Goal: Register for event/course

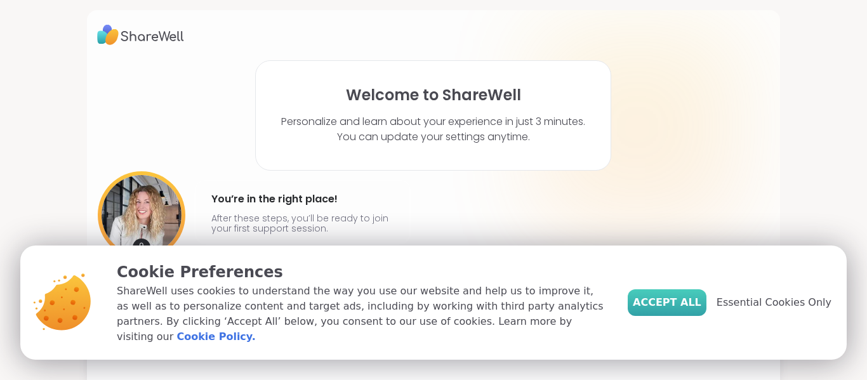
click at [679, 305] on span "Accept All" at bounding box center [667, 302] width 69 height 15
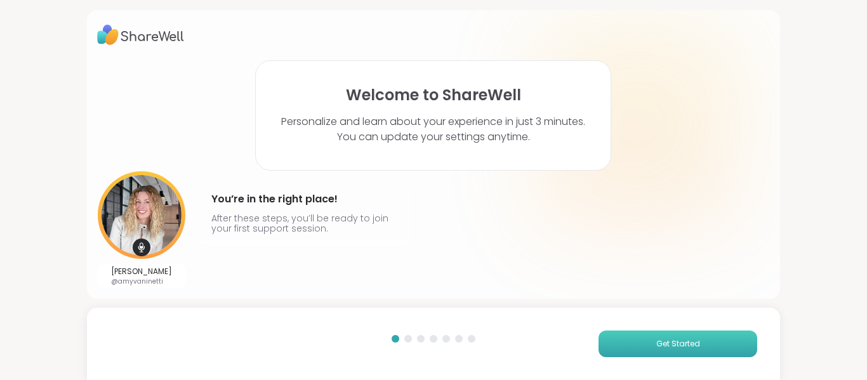
click at [658, 338] on span "Get Started" at bounding box center [678, 343] width 44 height 11
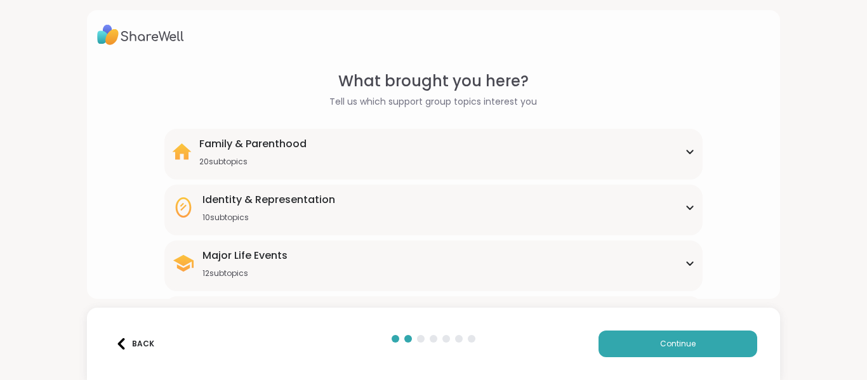
click at [418, 244] on div "Major Life Events 12 subtopics Abandonment Grief Healing Layoffs Life events Lo…" at bounding box center [433, 266] width 539 height 51
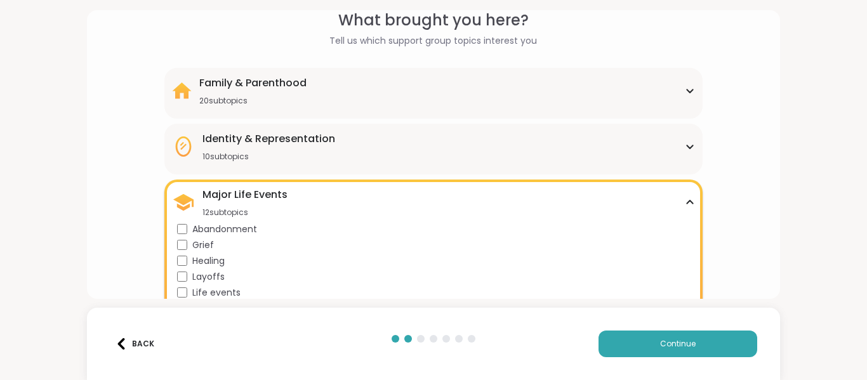
scroll to position [21, 0]
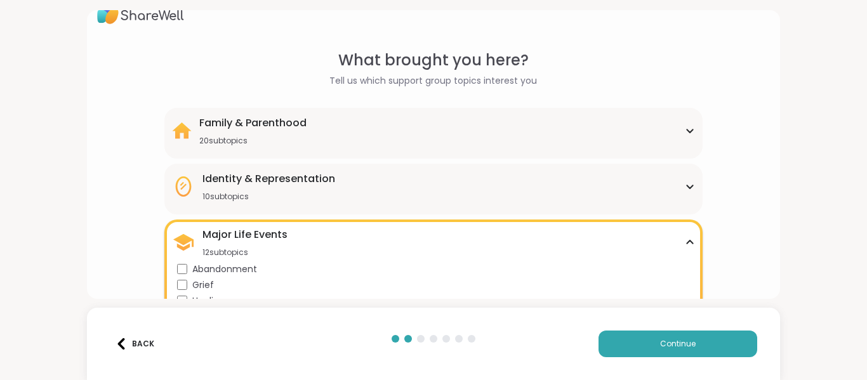
click at [309, 142] on div "Family & Parenthood 20 subtopics" at bounding box center [434, 131] width 524 height 30
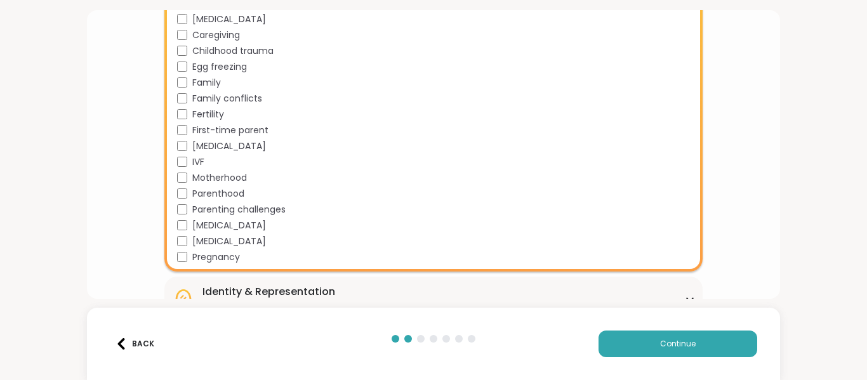
scroll to position [228, 0]
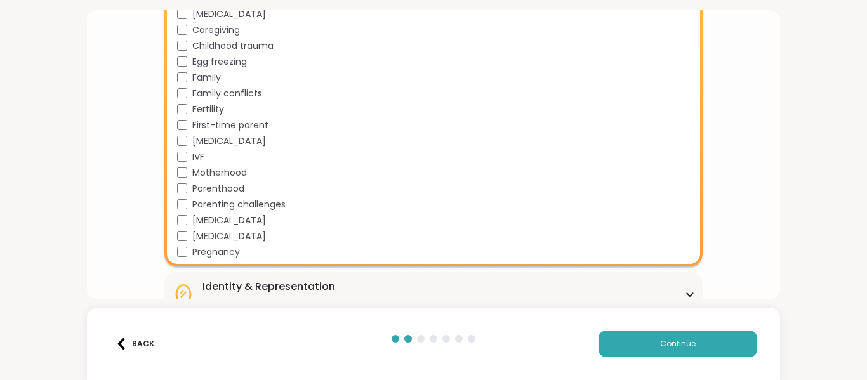
click at [222, 15] on span "[MEDICAL_DATA]" at bounding box center [229, 14] width 74 height 13
click at [213, 171] on span "Motherhood" at bounding box center [219, 172] width 55 height 13
click at [229, 219] on span "[MEDICAL_DATA]" at bounding box center [229, 220] width 74 height 13
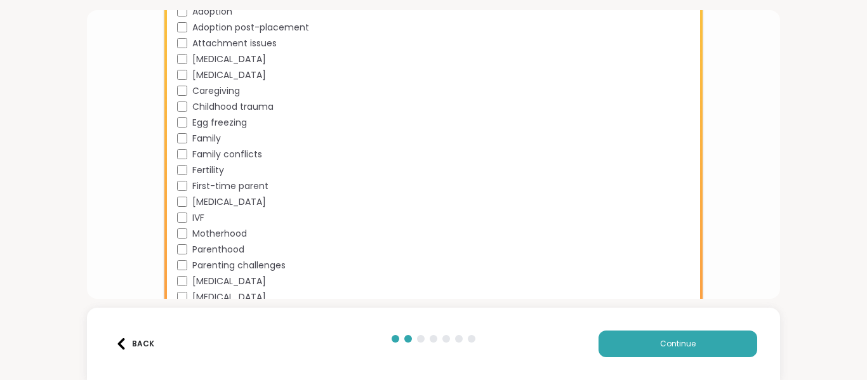
scroll to position [168, 0]
click at [242, 53] on span "[MEDICAL_DATA]" at bounding box center [229, 58] width 74 height 13
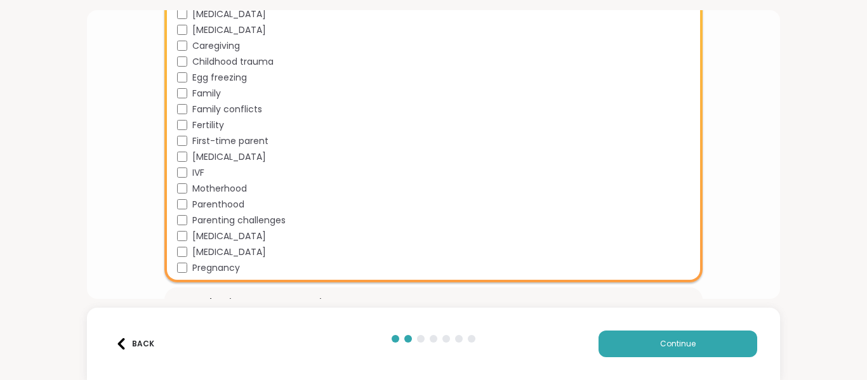
scroll to position [213, 0]
click at [220, 121] on span "Fertility" at bounding box center [208, 124] width 32 height 13
click at [225, 154] on span "[MEDICAL_DATA]" at bounding box center [229, 156] width 74 height 13
click at [218, 121] on span "Fertility" at bounding box center [208, 124] width 32 height 13
click at [214, 121] on span "Fertility" at bounding box center [208, 124] width 32 height 13
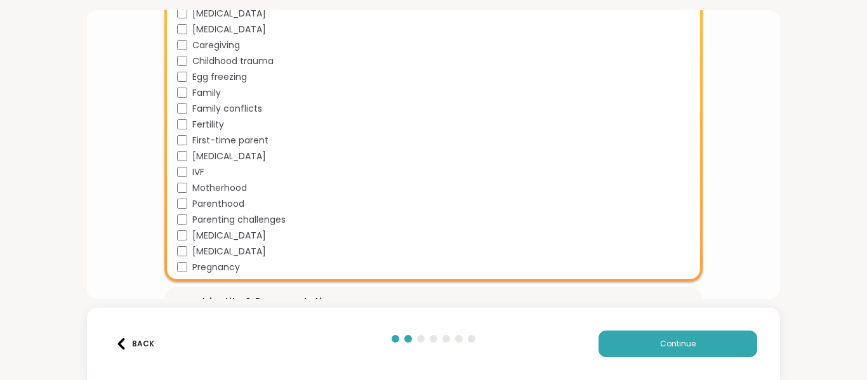
click at [220, 156] on span "[MEDICAL_DATA]" at bounding box center [229, 156] width 74 height 13
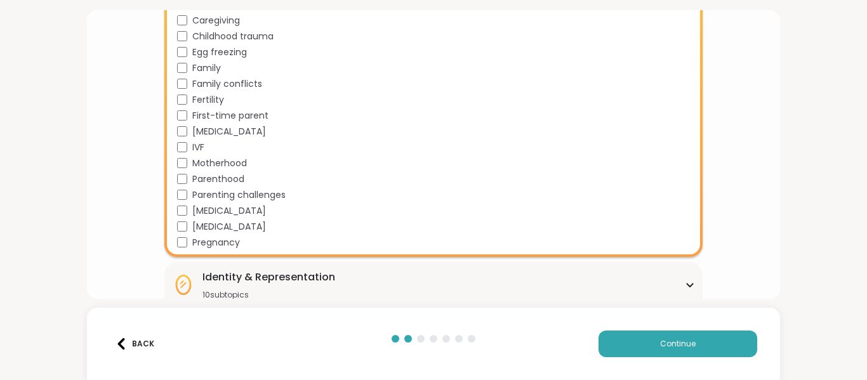
scroll to position [238, 0]
click at [228, 178] on span "Parenthood" at bounding box center [218, 178] width 52 height 13
click at [234, 191] on span "Parenting challenges" at bounding box center [238, 194] width 93 height 13
click at [236, 244] on span "Pregnancy" at bounding box center [216, 242] width 48 height 13
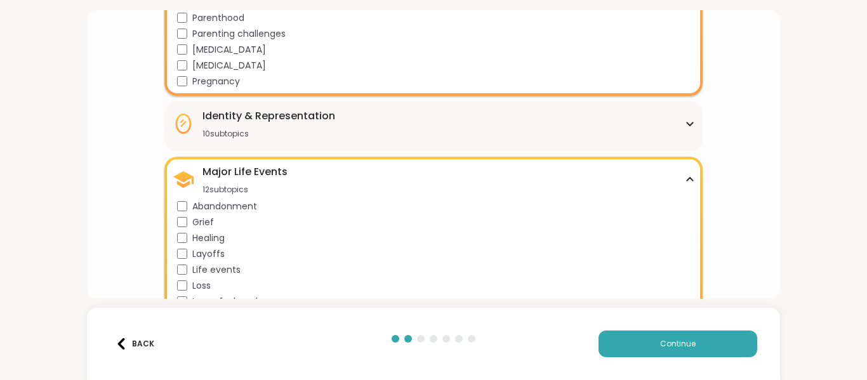
scroll to position [404, 0]
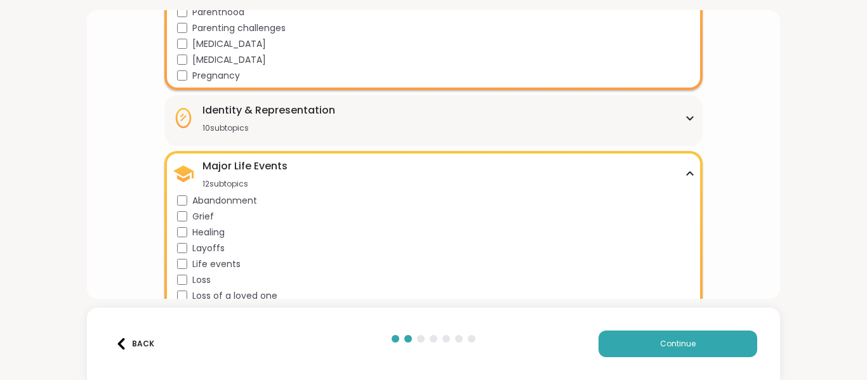
click at [363, 115] on div "Identity & Representation 10 subtopics" at bounding box center [434, 118] width 524 height 30
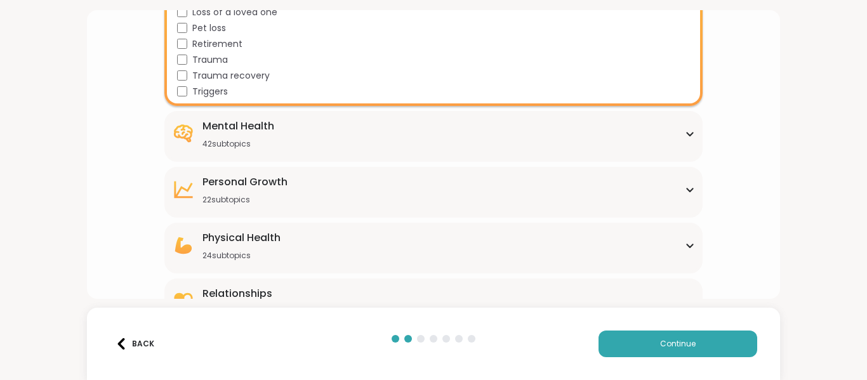
scroll to position [854, 0]
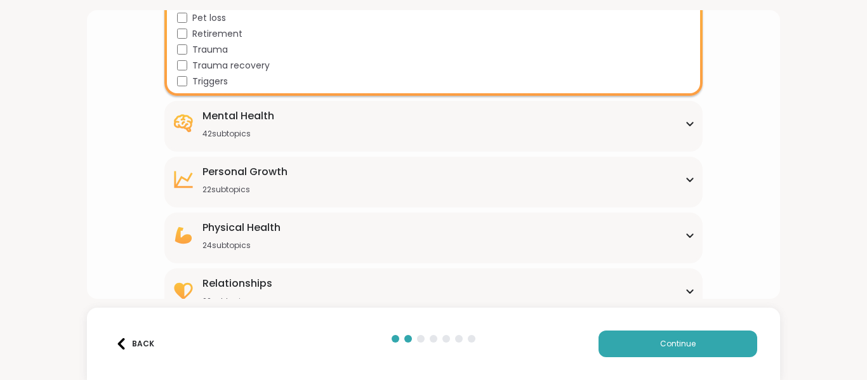
click at [363, 115] on div "Mental Health 42 subtopics" at bounding box center [434, 124] width 524 height 30
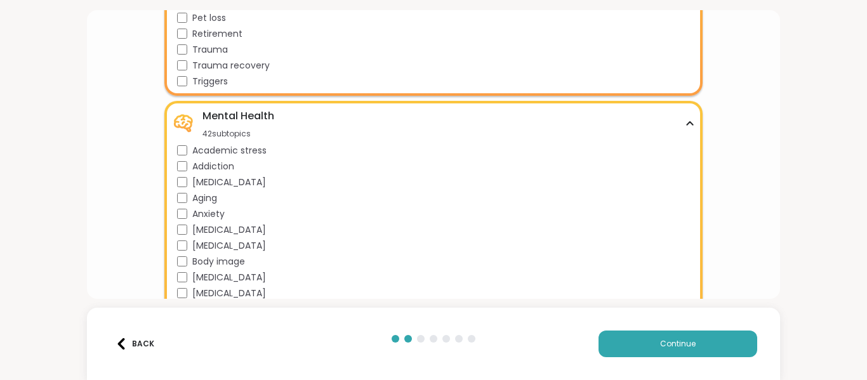
click at [363, 115] on div "Mental Health 42 subtopics" at bounding box center [434, 124] width 524 height 30
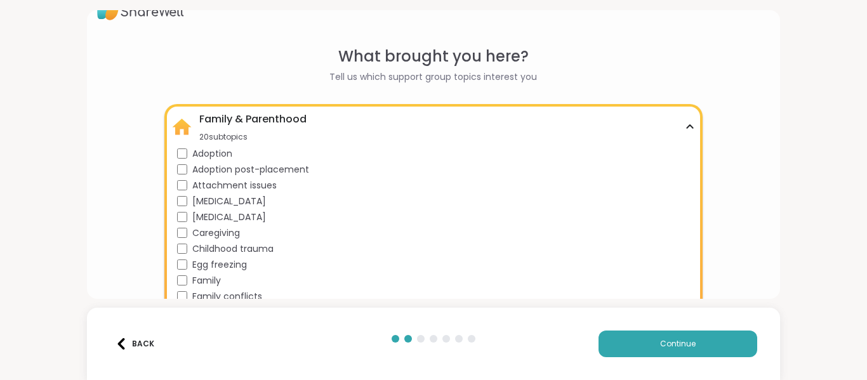
scroll to position [34, 0]
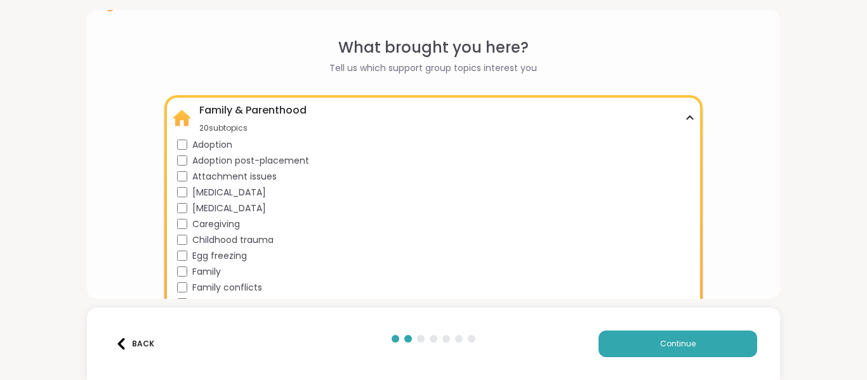
click at [343, 110] on div "Family & Parenthood 20 subtopics" at bounding box center [434, 118] width 524 height 30
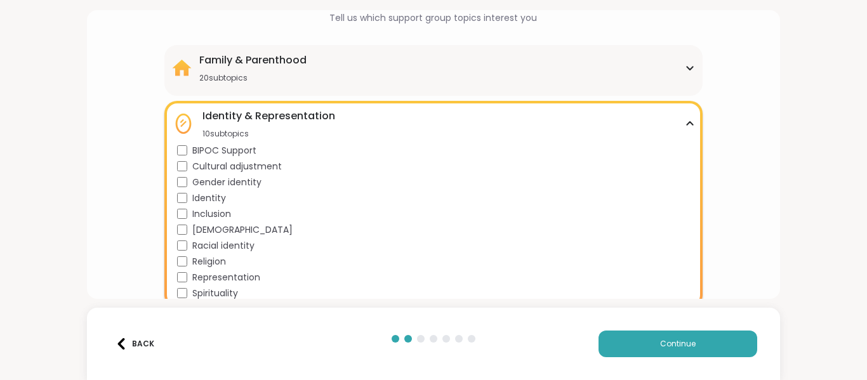
scroll to position [85, 0]
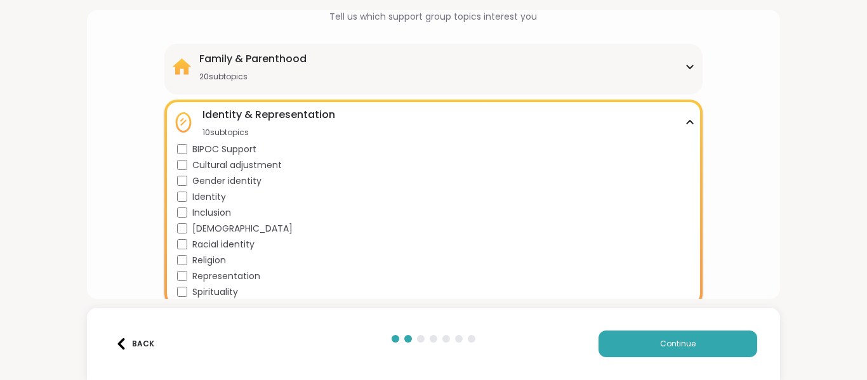
click at [301, 110] on div "Identity & Representation" at bounding box center [269, 114] width 133 height 15
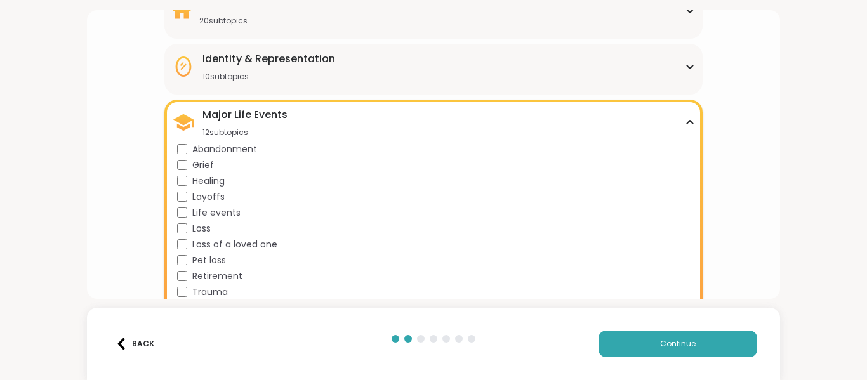
scroll to position [146, 0]
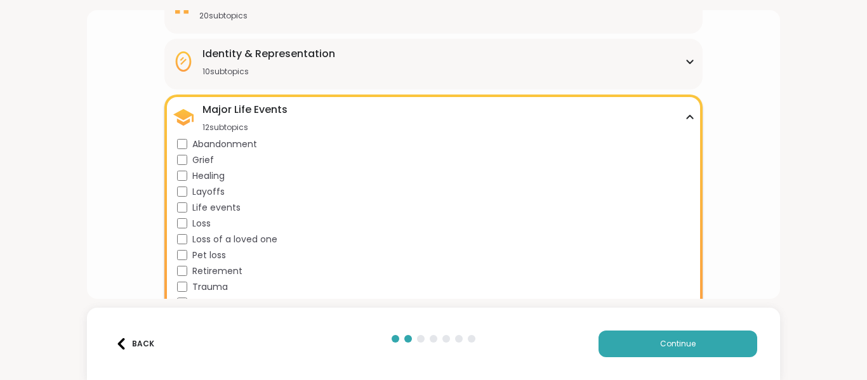
click at [240, 104] on div "Major Life Events" at bounding box center [245, 109] width 85 height 15
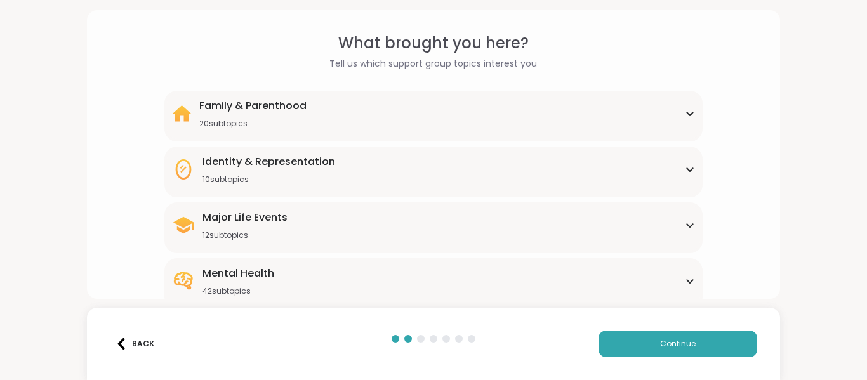
scroll to position [26, 0]
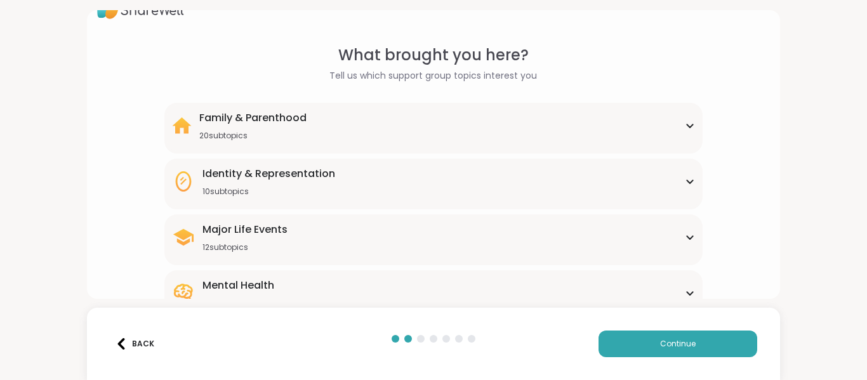
click at [255, 171] on div "Identity & Representation" at bounding box center [269, 173] width 133 height 15
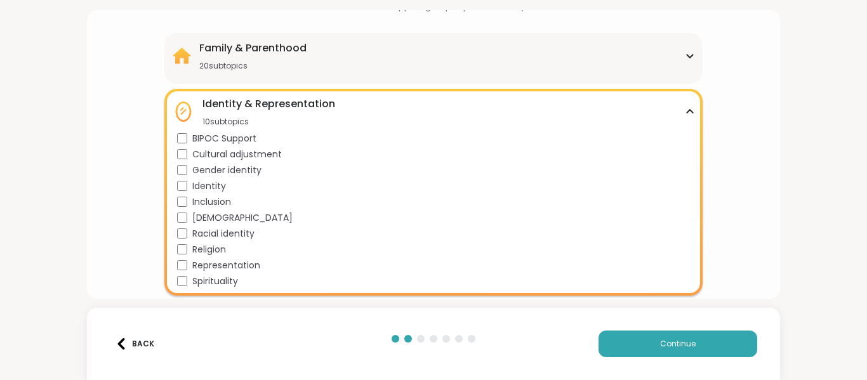
scroll to position [97, 0]
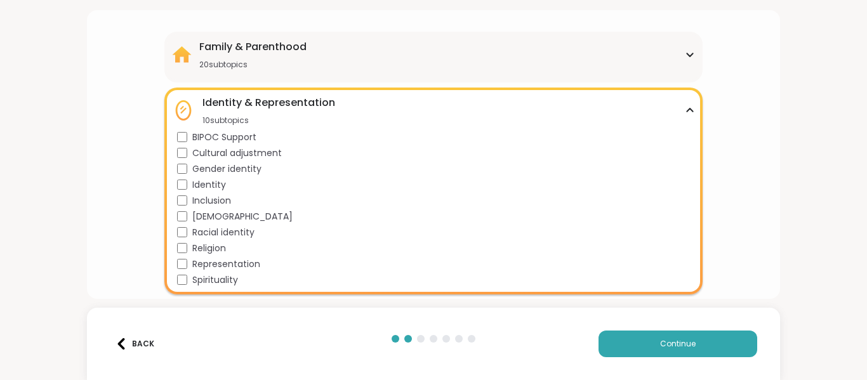
click at [274, 104] on div "Identity & Representation" at bounding box center [269, 102] width 133 height 15
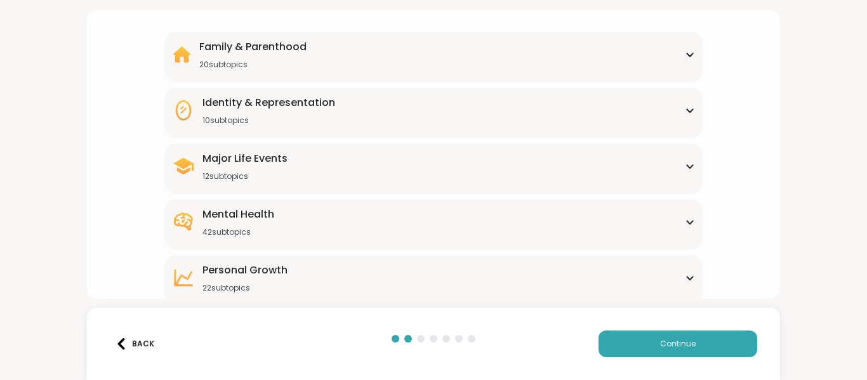
click at [267, 60] on div "20 subtopics" at bounding box center [252, 65] width 107 height 10
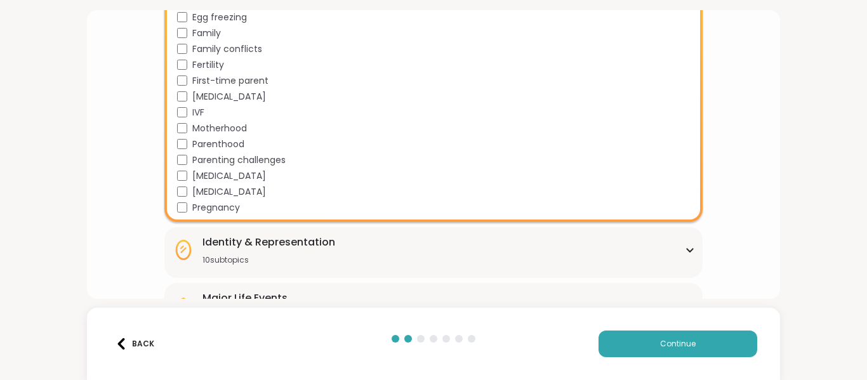
scroll to position [276, 0]
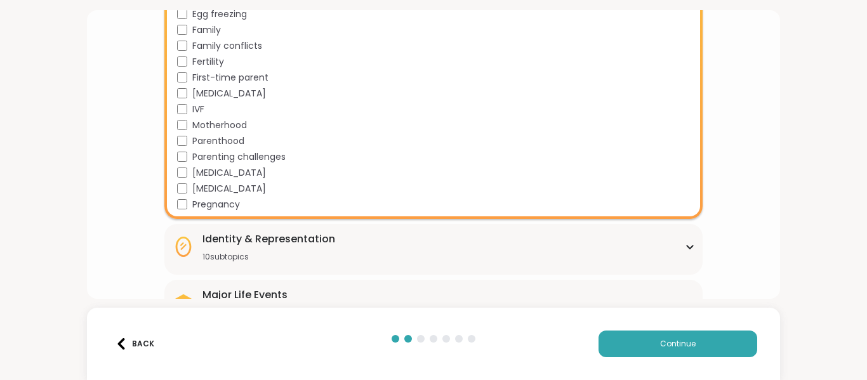
click at [237, 204] on span "Pregnancy" at bounding box center [216, 204] width 48 height 13
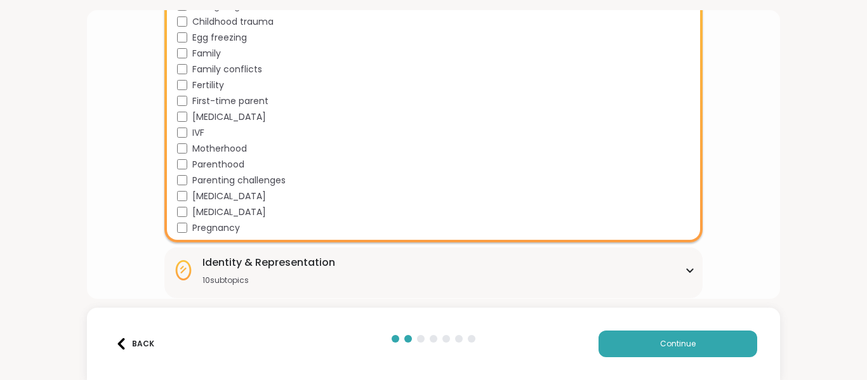
scroll to position [248, 0]
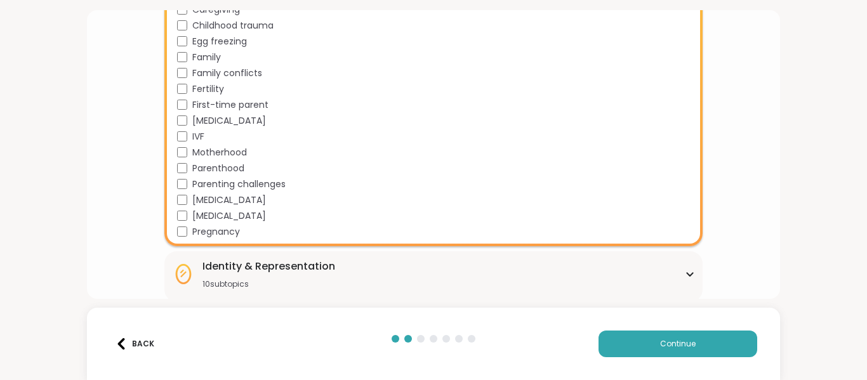
click at [236, 180] on span "Parenting challenges" at bounding box center [238, 184] width 93 height 13
click at [230, 169] on span "Parenthood" at bounding box center [218, 168] width 52 height 13
click at [227, 158] on span "Motherhood" at bounding box center [219, 152] width 55 height 13
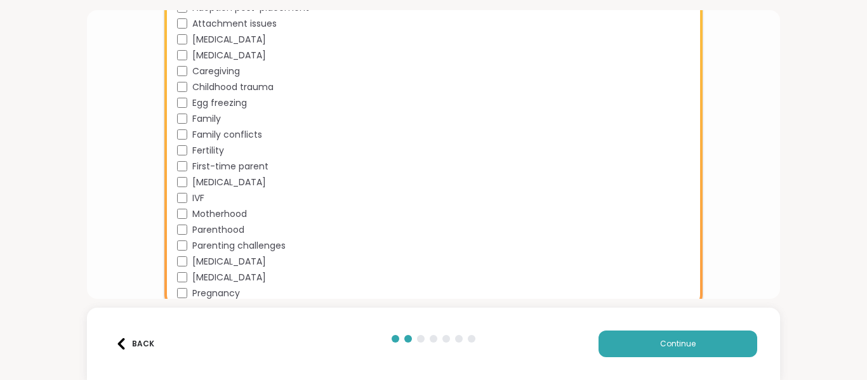
scroll to position [186, 0]
click at [213, 152] on span "Fertility" at bounding box center [208, 151] width 32 height 13
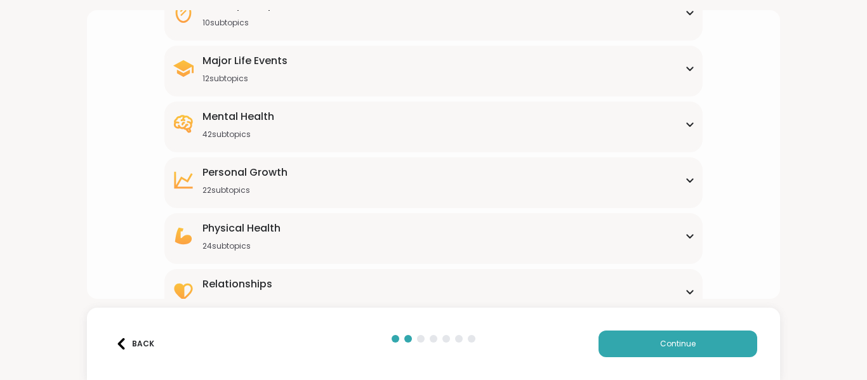
scroll to position [531, 0]
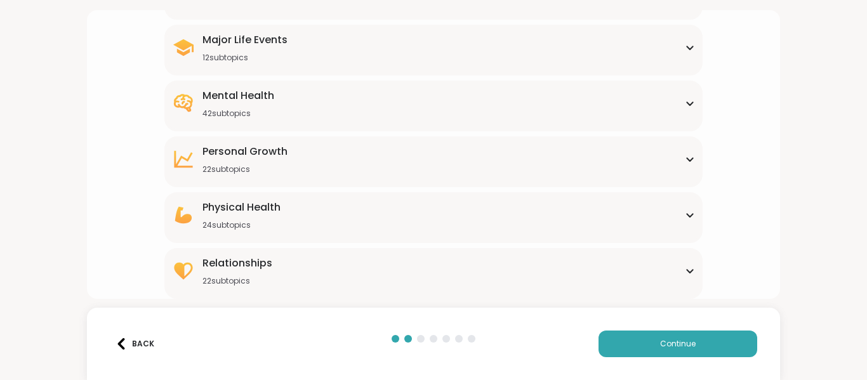
click at [385, 296] on div "Relationships 22 subtopics Being single Cheating Closure Codependency Dating Di…" at bounding box center [433, 273] width 539 height 51
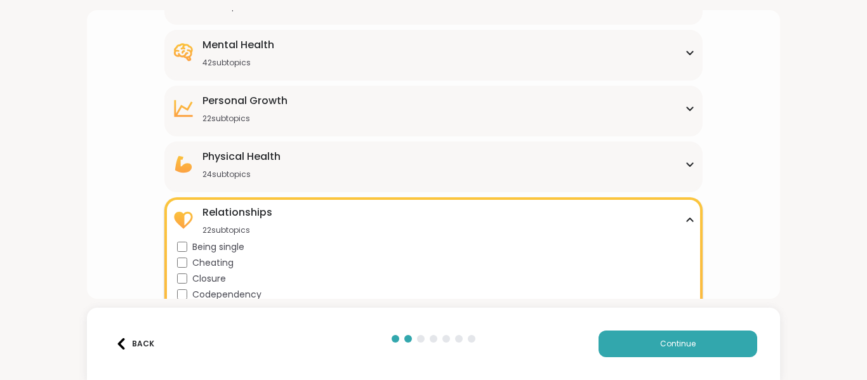
scroll to position [572, 0]
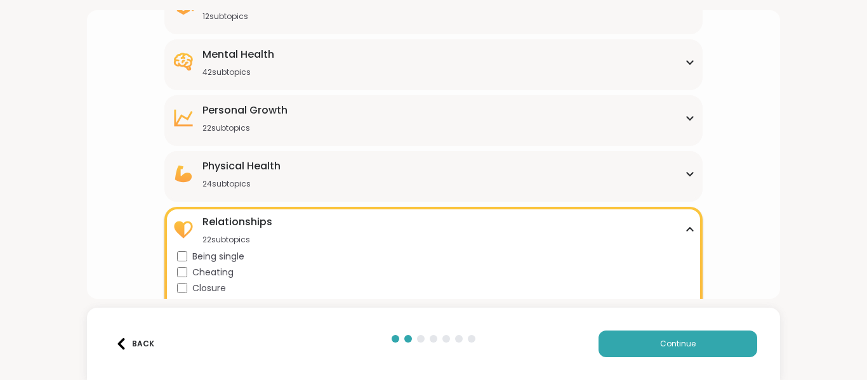
click at [298, 159] on div "Physical Health 24 subtopics" at bounding box center [434, 174] width 524 height 30
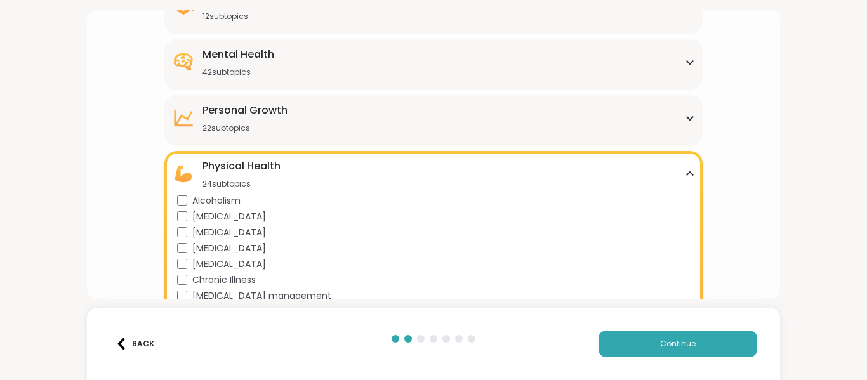
click at [291, 116] on div "[MEDICAL_DATA] 22 subtopics" at bounding box center [434, 118] width 524 height 30
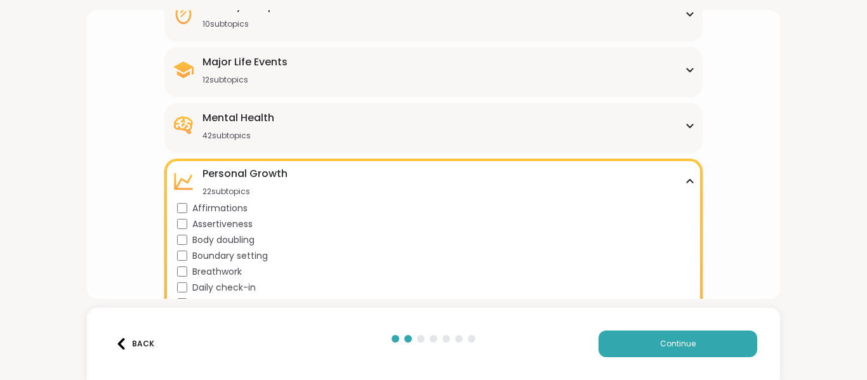
scroll to position [508, 0]
click at [291, 116] on div "Mental Health 42 subtopics" at bounding box center [434, 126] width 524 height 30
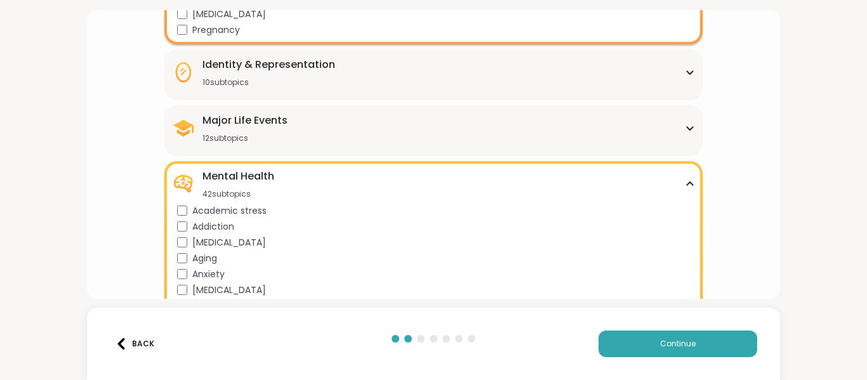
scroll to position [446, 0]
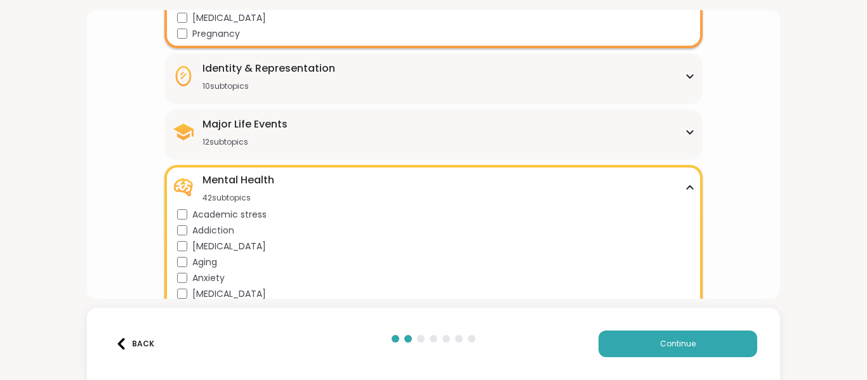
click at [291, 116] on div "Major Life Events 12 subtopics Abandonment Grief Healing Layoffs Life events Lo…" at bounding box center [433, 134] width 539 height 51
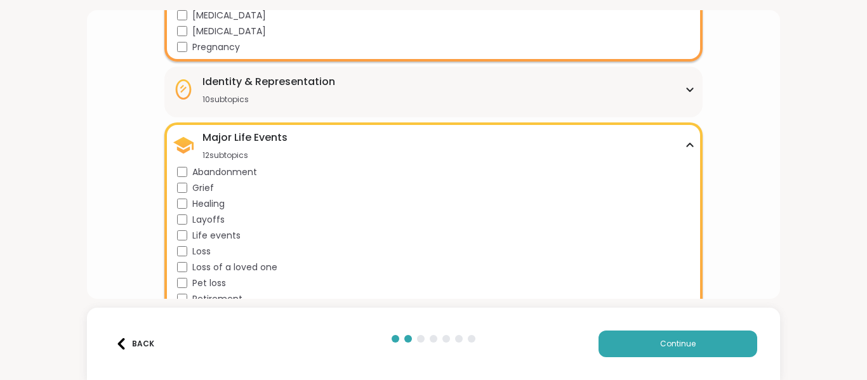
scroll to position [389, 0]
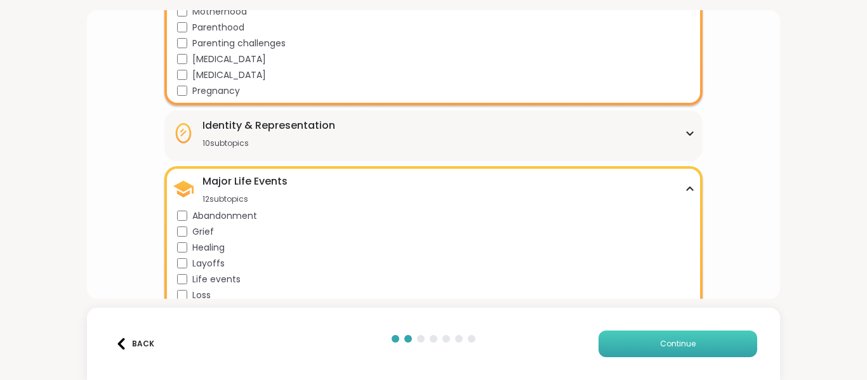
click at [653, 345] on button "Continue" at bounding box center [678, 344] width 159 height 27
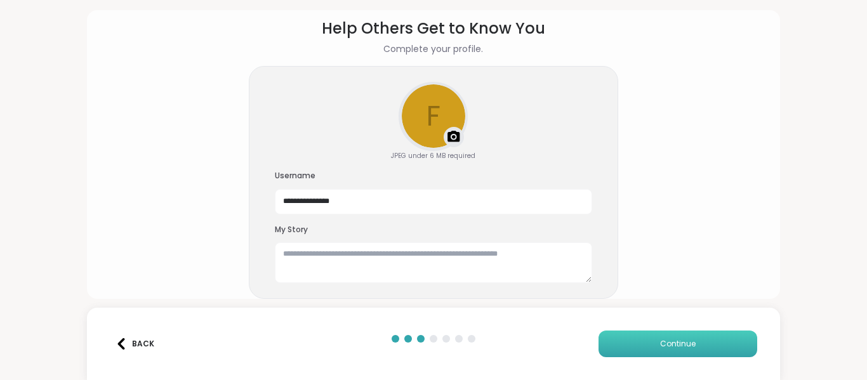
scroll to position [53, 0]
click at [389, 212] on input "**********" at bounding box center [433, 201] width 317 height 25
type input "********"
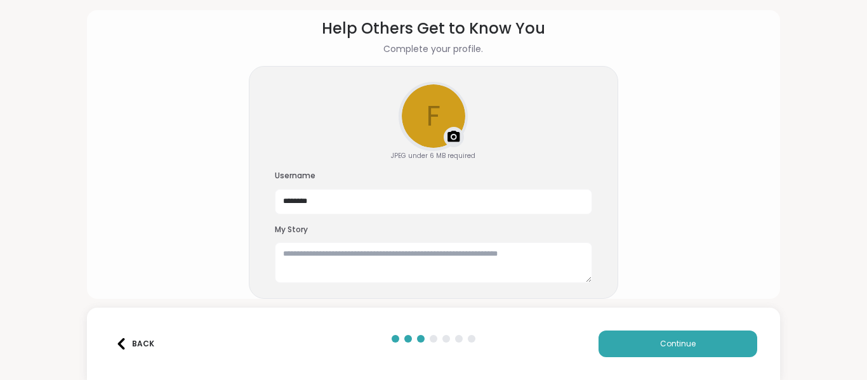
click at [705, 180] on section "Help Others Get to Know You Complete your profile. f Upload a profile photo JPE…" at bounding box center [434, 141] width 674 height 269
click at [708, 336] on button "Continue" at bounding box center [678, 344] width 159 height 27
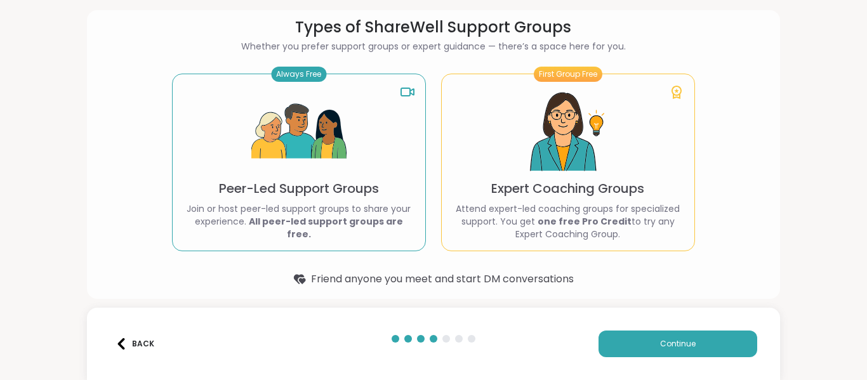
click at [650, 215] on p "Attend expert-led coaching groups for specialized support. You get one free Pro…" at bounding box center [568, 222] width 232 height 38
click at [571, 69] on div "First Group Free" at bounding box center [568, 74] width 69 height 15
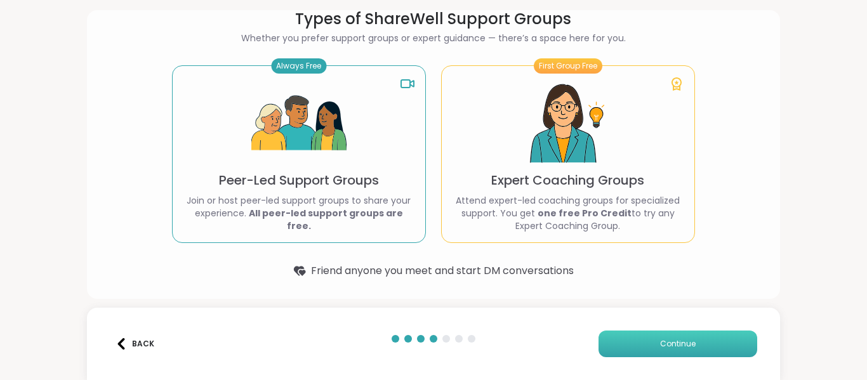
click at [651, 351] on button "Continue" at bounding box center [678, 344] width 159 height 27
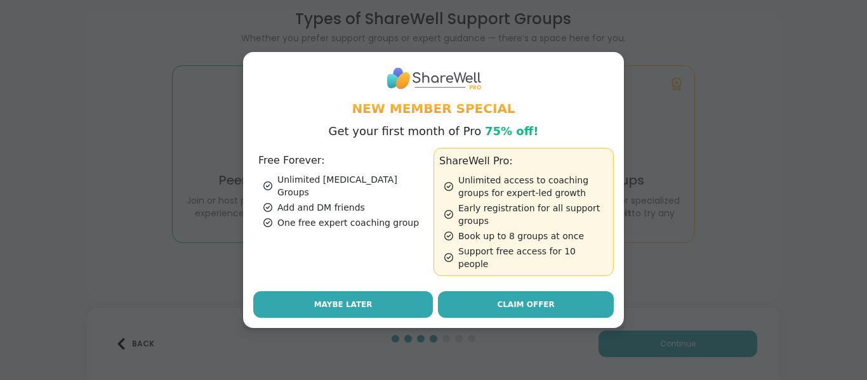
click at [407, 296] on button "Maybe Later" at bounding box center [343, 304] width 180 height 27
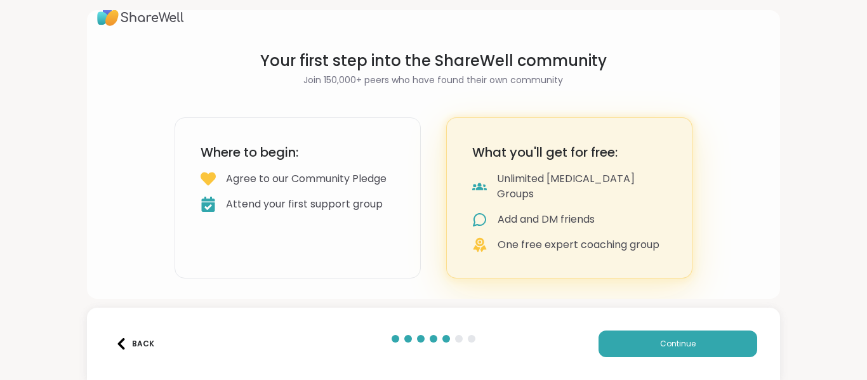
scroll to position [4, 0]
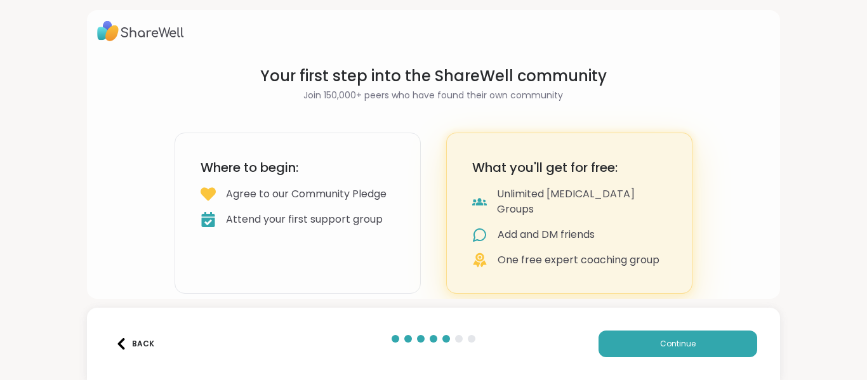
click at [653, 360] on div "Back Continue" at bounding box center [434, 344] width 694 height 72
click at [641, 344] on button "Continue" at bounding box center [678, 344] width 159 height 27
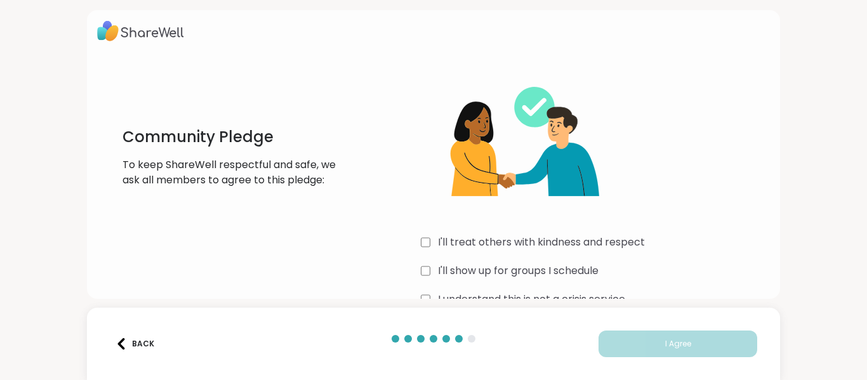
scroll to position [36, 0]
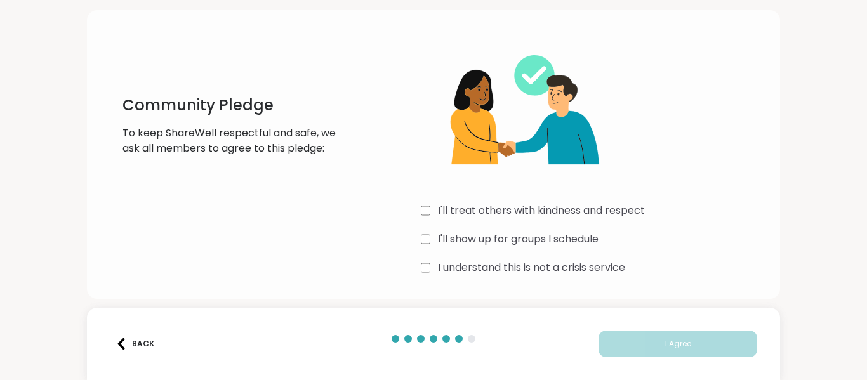
click at [581, 204] on label "I'll treat others with kindness and respect" at bounding box center [541, 210] width 207 height 15
click at [582, 238] on label "I'll show up for groups I schedule" at bounding box center [518, 239] width 161 height 15
click at [600, 279] on div "Community Pledge To keep ShareWell respectful and safe, we ask all members to a…" at bounding box center [434, 156] width 674 height 265
click at [592, 272] on label "I understand this is not a crisis service" at bounding box center [531, 267] width 187 height 15
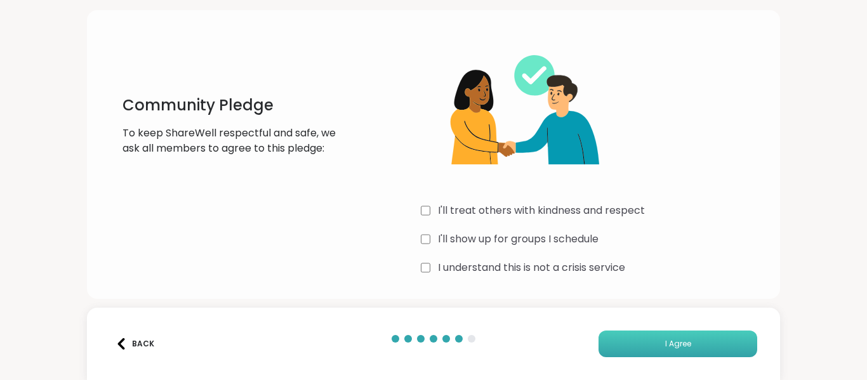
click at [645, 347] on button "I Agree" at bounding box center [678, 344] width 159 height 27
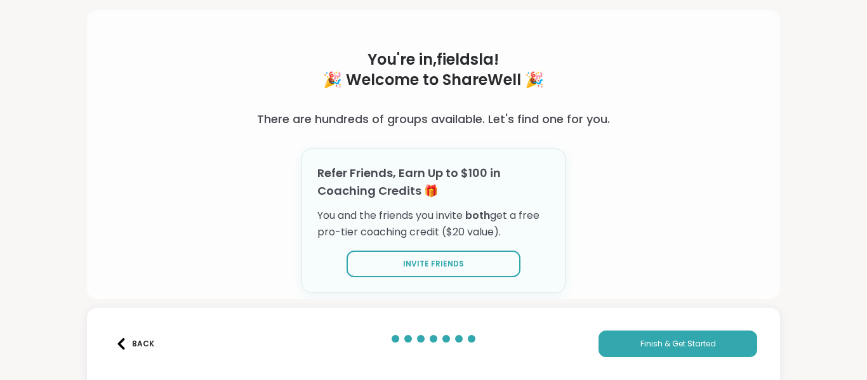
scroll to position [39, 0]
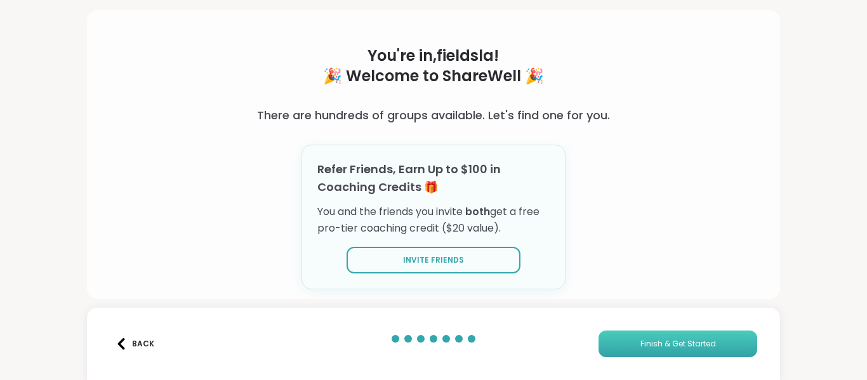
click at [658, 342] on span "Finish & Get Started" at bounding box center [679, 343] width 76 height 11
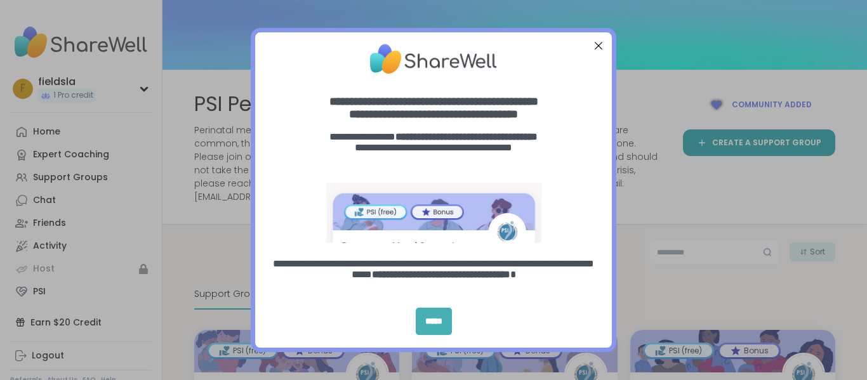
click at [430, 312] on div "*****" at bounding box center [434, 321] width 36 height 27
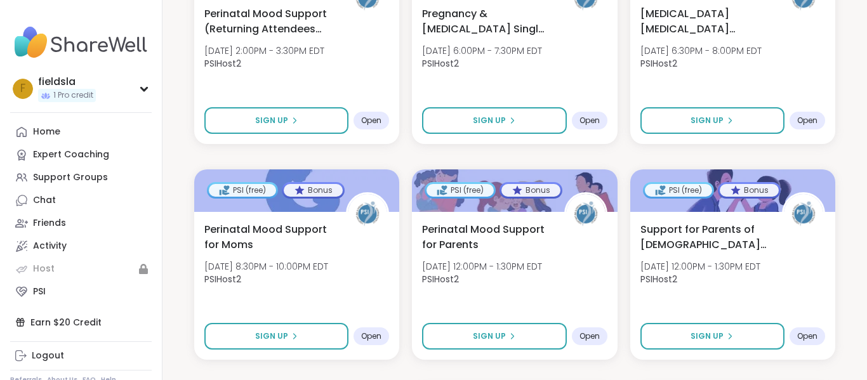
scroll to position [1238, 0]
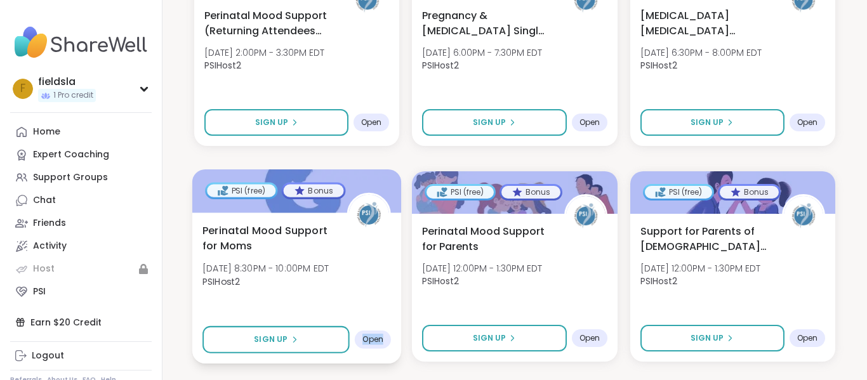
click at [381, 335] on span "Open" at bounding box center [372, 340] width 21 height 10
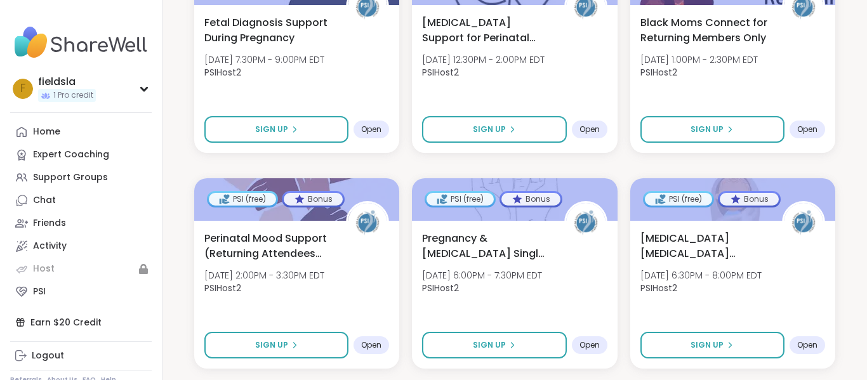
scroll to position [1013, 0]
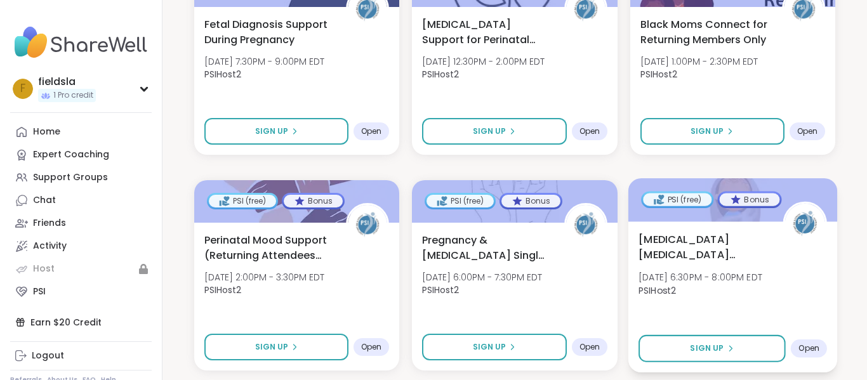
click at [807, 343] on span "Open" at bounding box center [809, 348] width 21 height 10
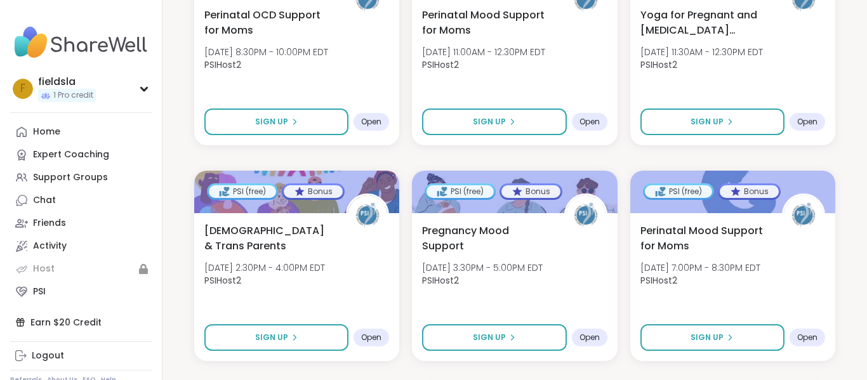
scroll to position [589, 0]
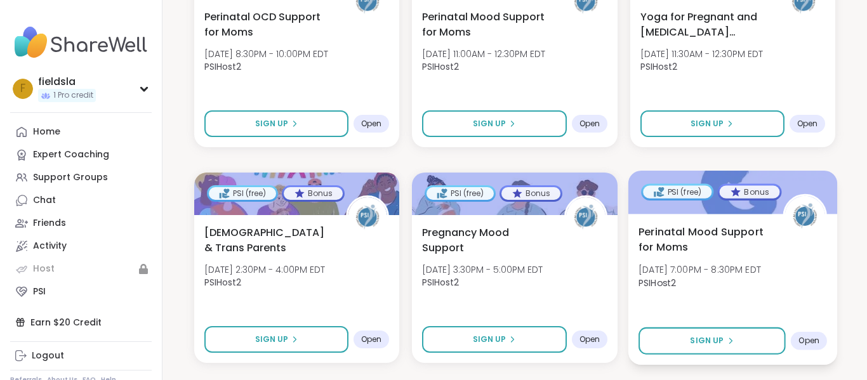
click at [807, 336] on span "Open" at bounding box center [809, 341] width 21 height 10
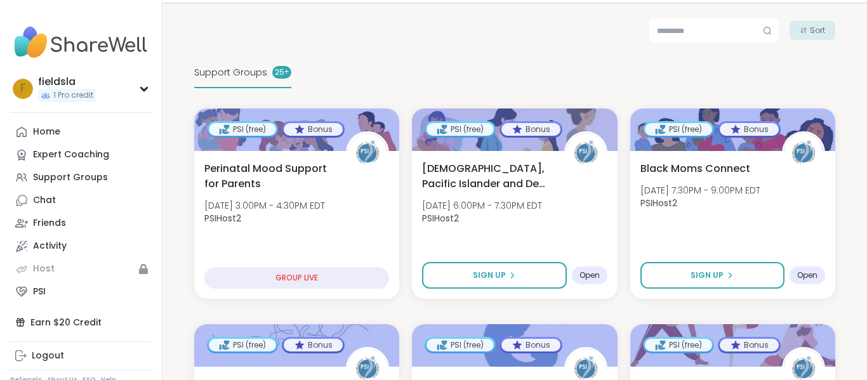
scroll to position [1050, 0]
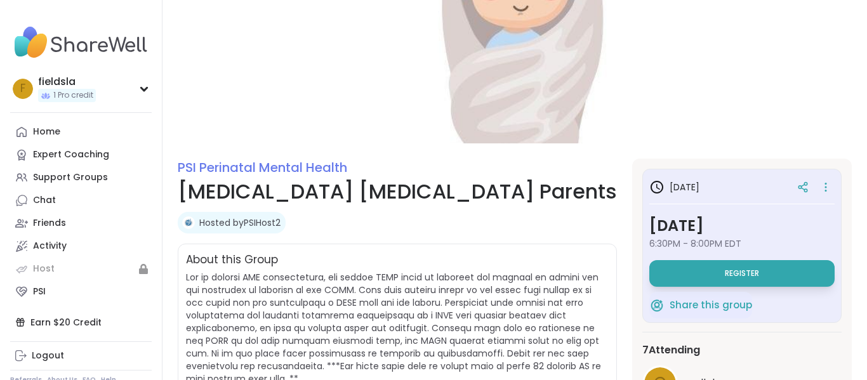
scroll to position [10, 0]
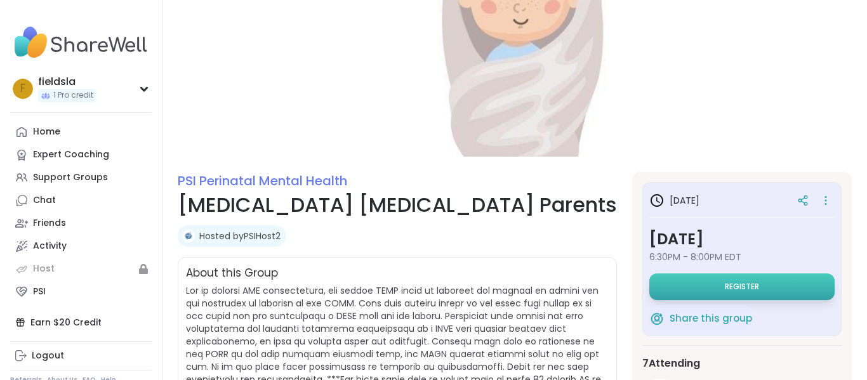
click at [707, 293] on button "Register" at bounding box center [741, 287] width 185 height 27
select select "**"
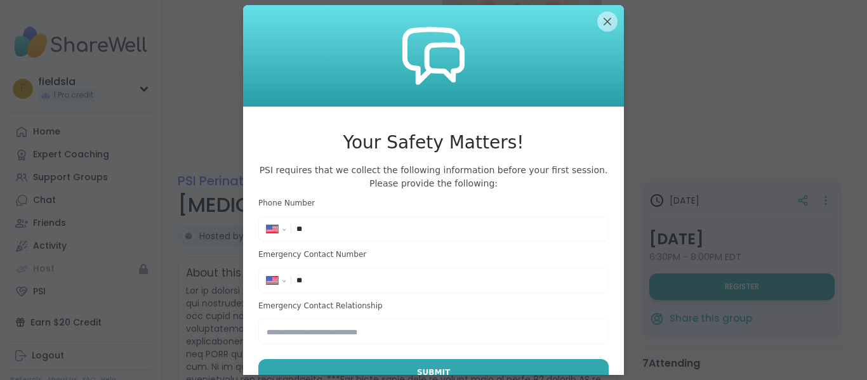
scroll to position [21, 0]
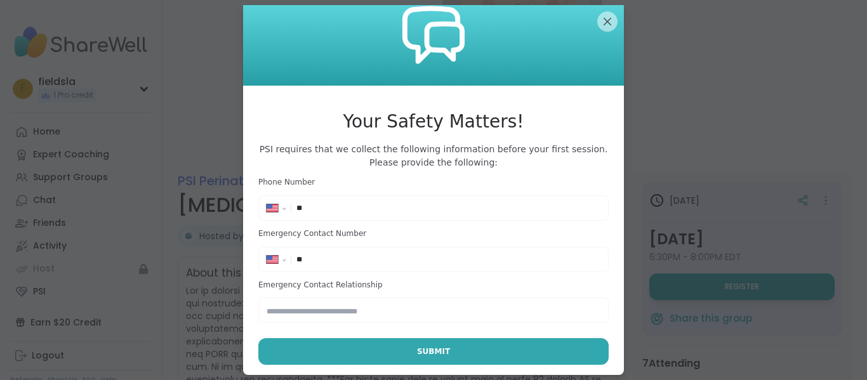
click at [434, 199] on div "**********" at bounding box center [434, 208] width 344 height 19
click at [434, 208] on input "**" at bounding box center [448, 208] width 304 height 13
type input "**********"
click at [403, 262] on input "**" at bounding box center [448, 259] width 304 height 13
type input "**********"
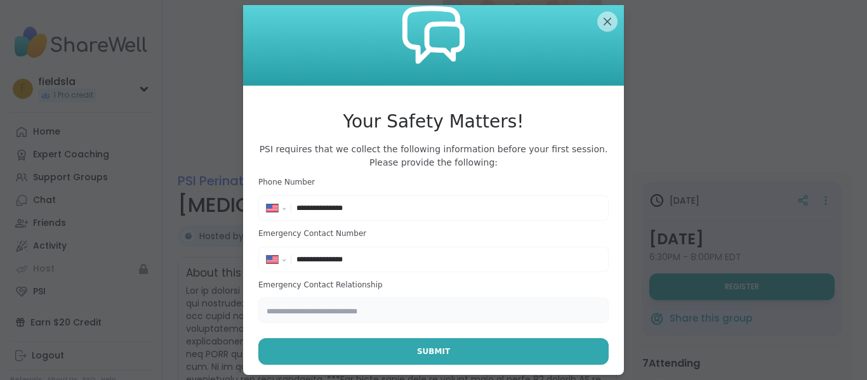
click at [412, 303] on input "text" at bounding box center [433, 310] width 350 height 25
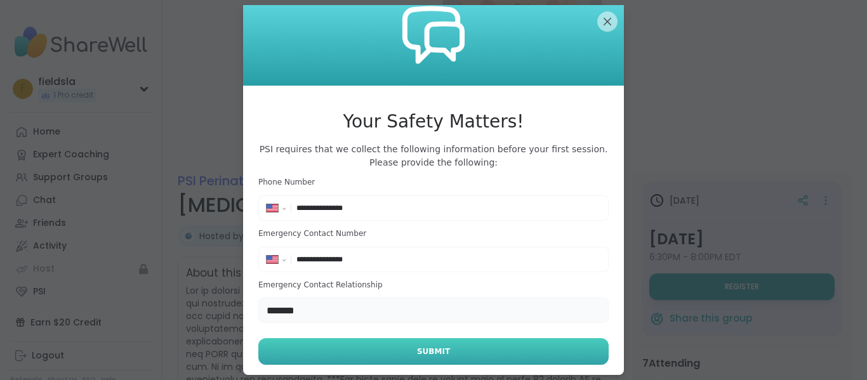
type input "*******"
click at [444, 348] on span "Submit" at bounding box center [433, 351] width 33 height 11
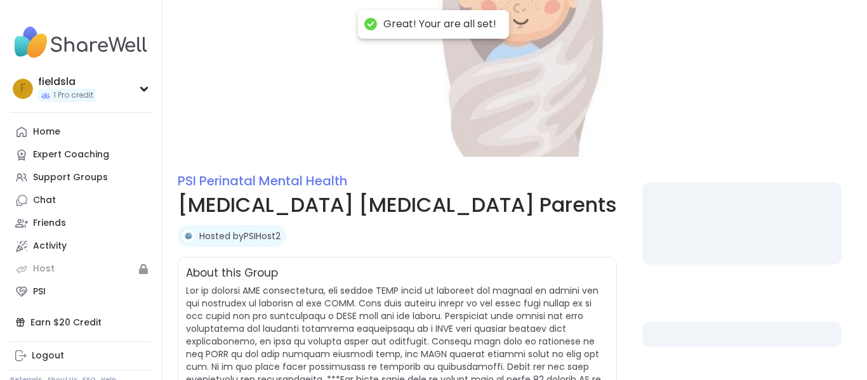
select select "**"
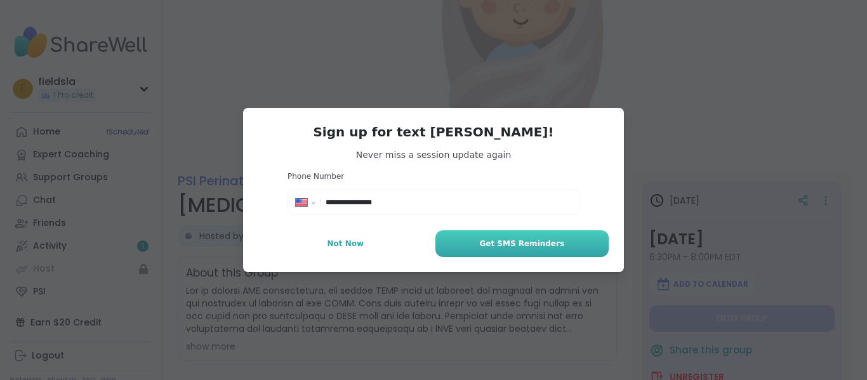
click at [522, 248] on span "Get SMS Reminders" at bounding box center [521, 243] width 85 height 11
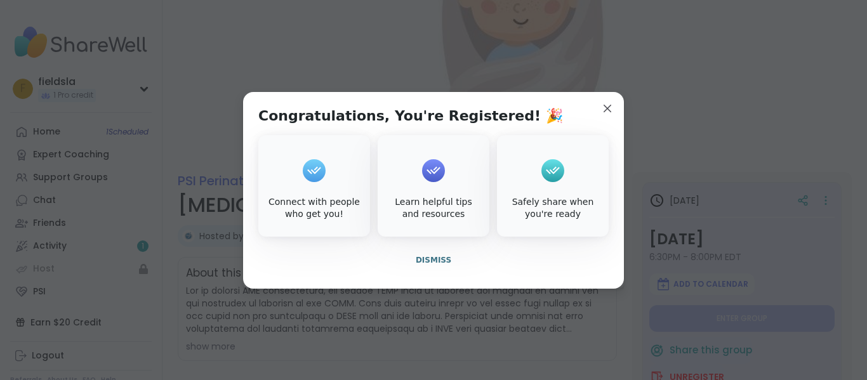
click at [313, 167] on icon at bounding box center [314, 171] width 20 height 20
click at [328, 204] on div "Connect with people who get you!" at bounding box center [314, 208] width 107 height 25
click at [428, 179] on icon at bounding box center [433, 171] width 20 height 20
click at [439, 212] on div "Learn helpful tips and resources" at bounding box center [433, 208] width 107 height 25
click at [568, 171] on div "Safely share when you're ready" at bounding box center [553, 186] width 112 height 102
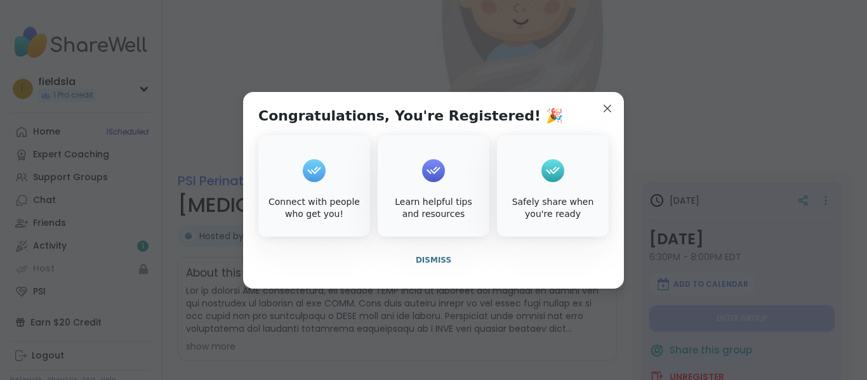
click at [569, 189] on div "Safely share when you're ready" at bounding box center [553, 186] width 112 height 102
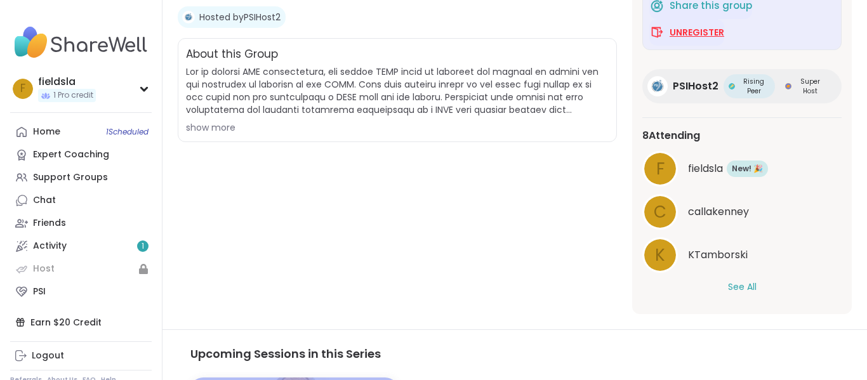
scroll to position [234, 0]
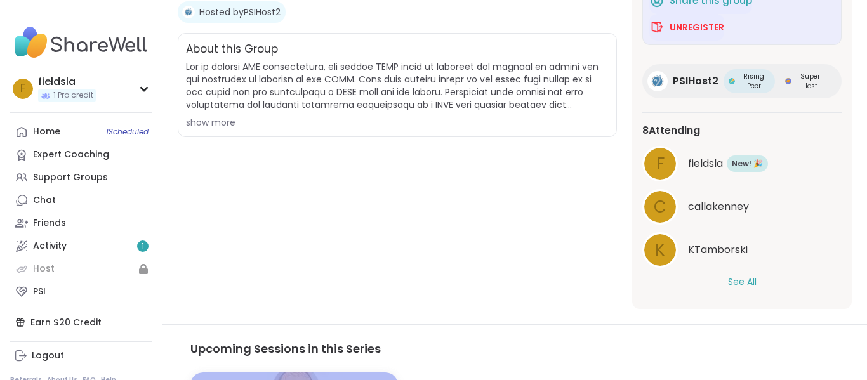
click at [745, 281] on button "See All" at bounding box center [742, 282] width 29 height 13
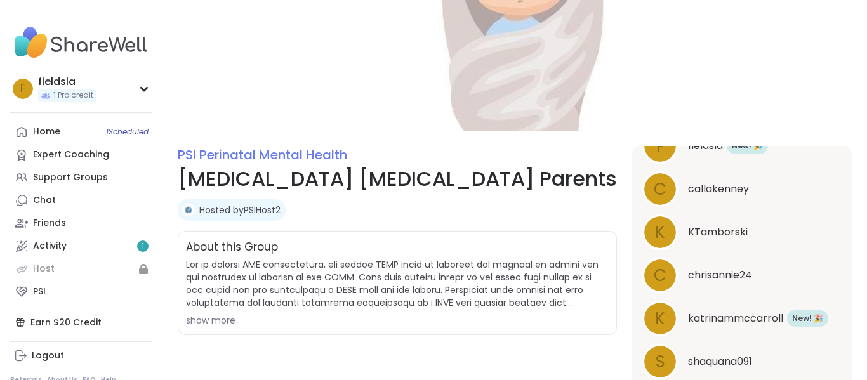
scroll to position [0, 0]
